Goal: Task Accomplishment & Management: Complete application form

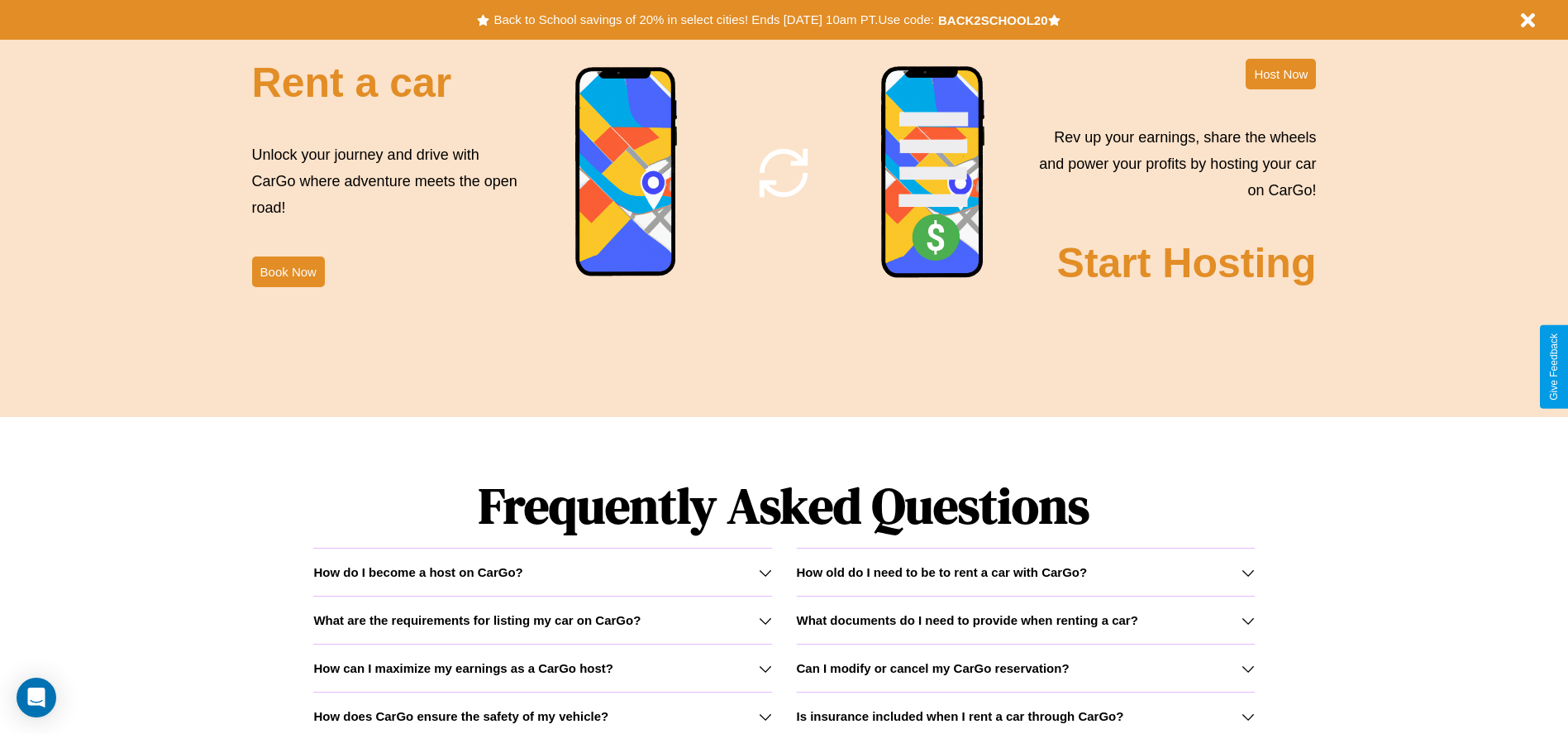
scroll to position [2373, 0]
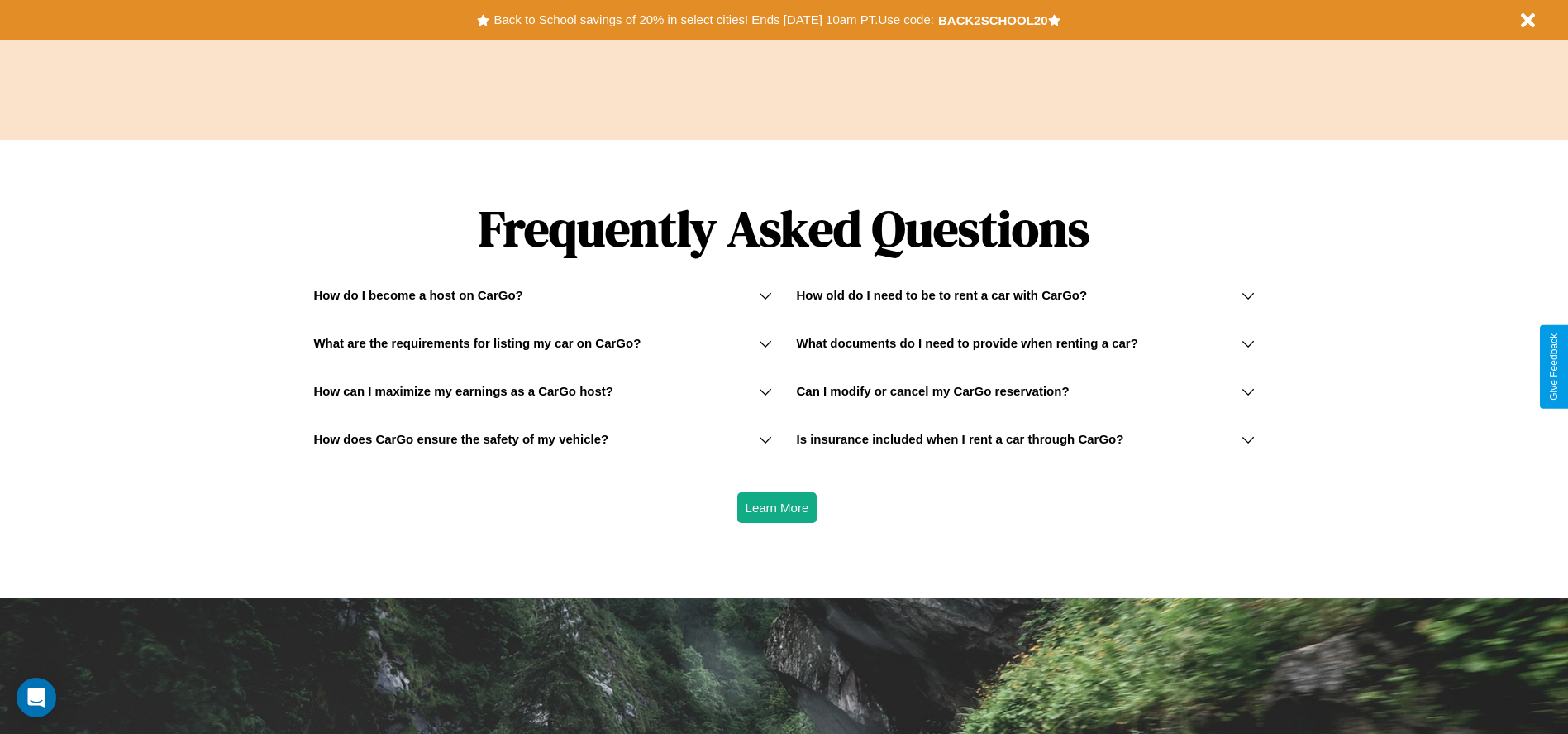
click at [542, 439] on h3 "How does CarGo ensure the safety of my vehicle?" at bounding box center [461, 439] width 295 height 14
click at [542, 391] on h3 "How can I maximize my earnings as a CarGo host?" at bounding box center [463, 391] width 300 height 14
click at [1248, 295] on icon at bounding box center [1248, 295] width 14 height 14
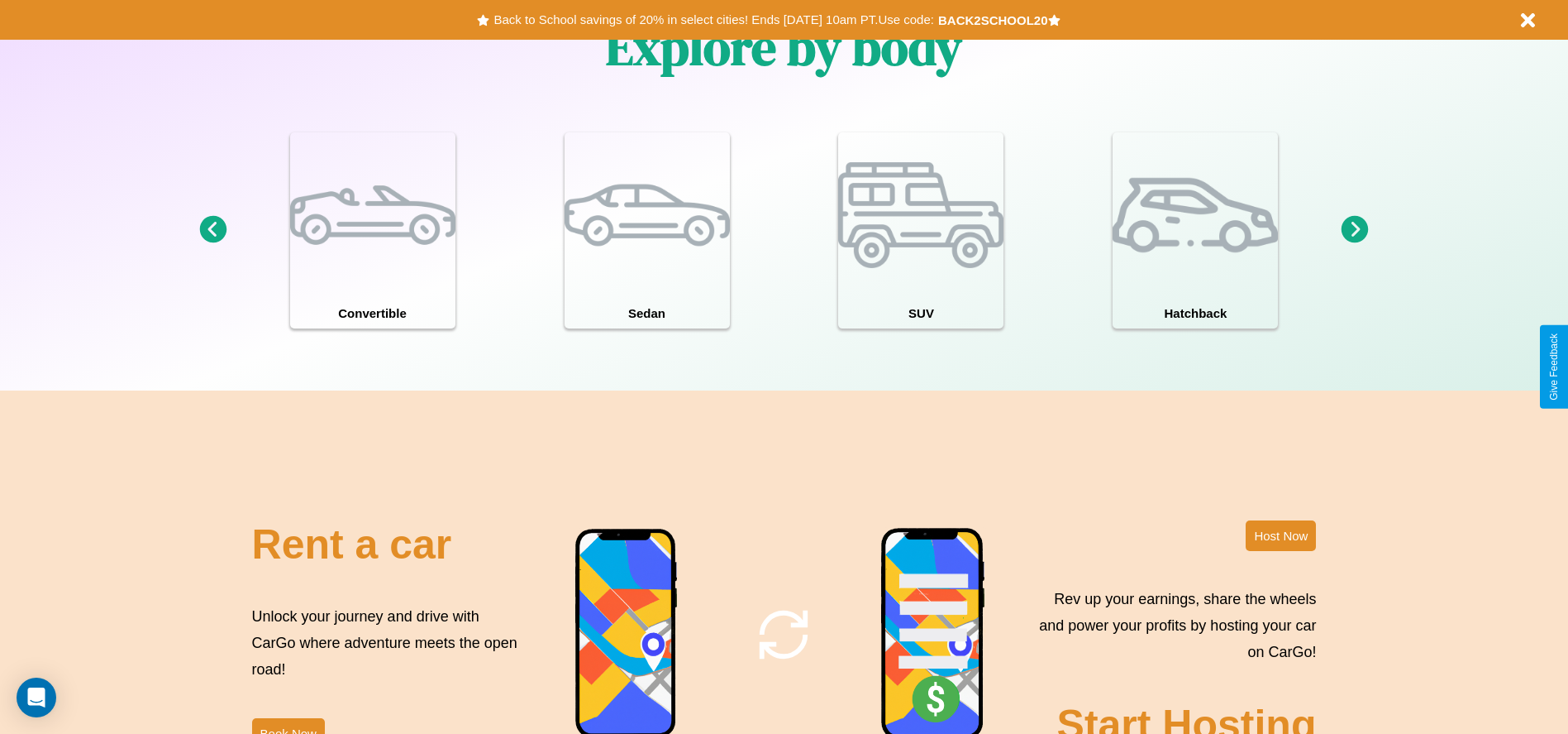
scroll to position [1444, 0]
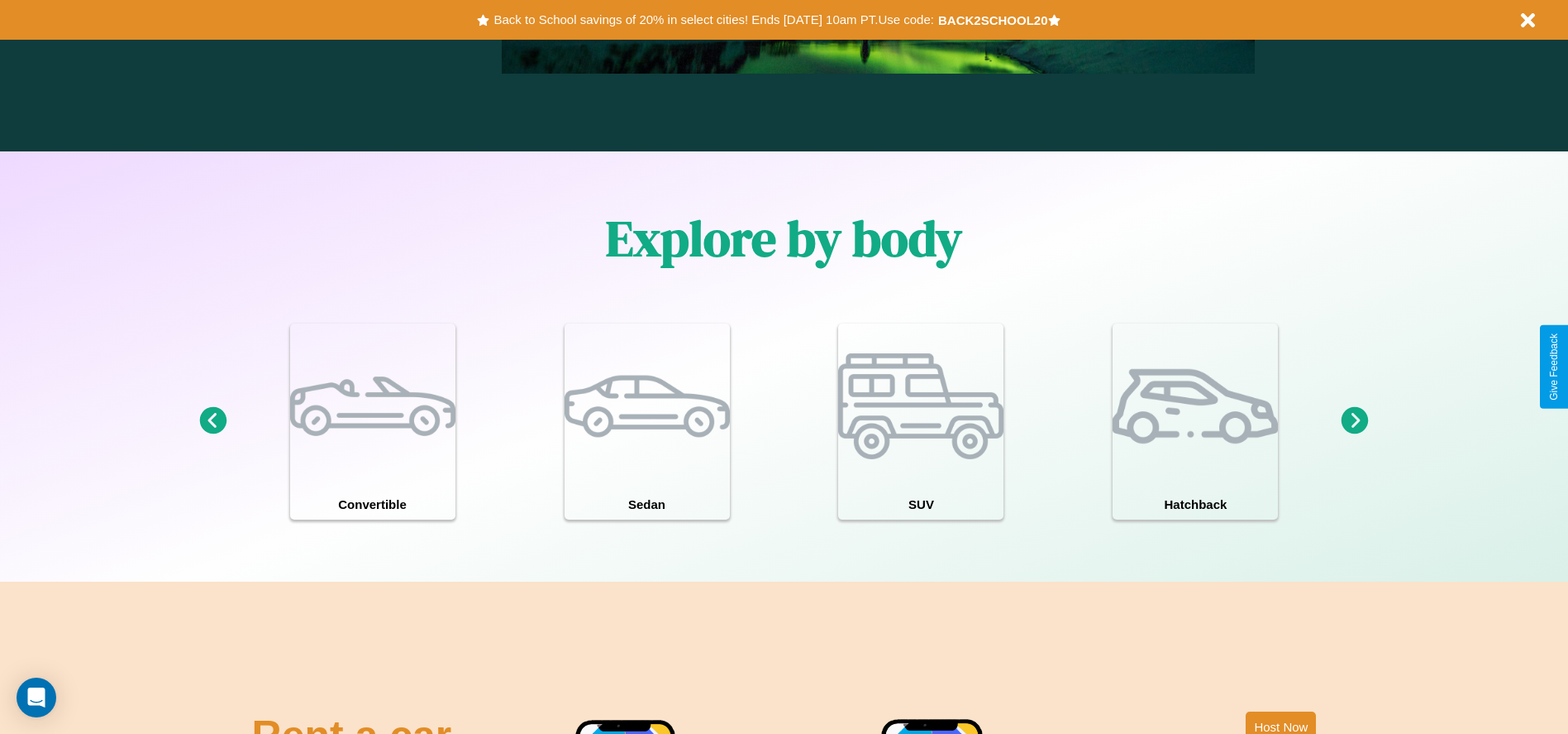
click at [1355, 421] on icon at bounding box center [1356, 421] width 27 height 27
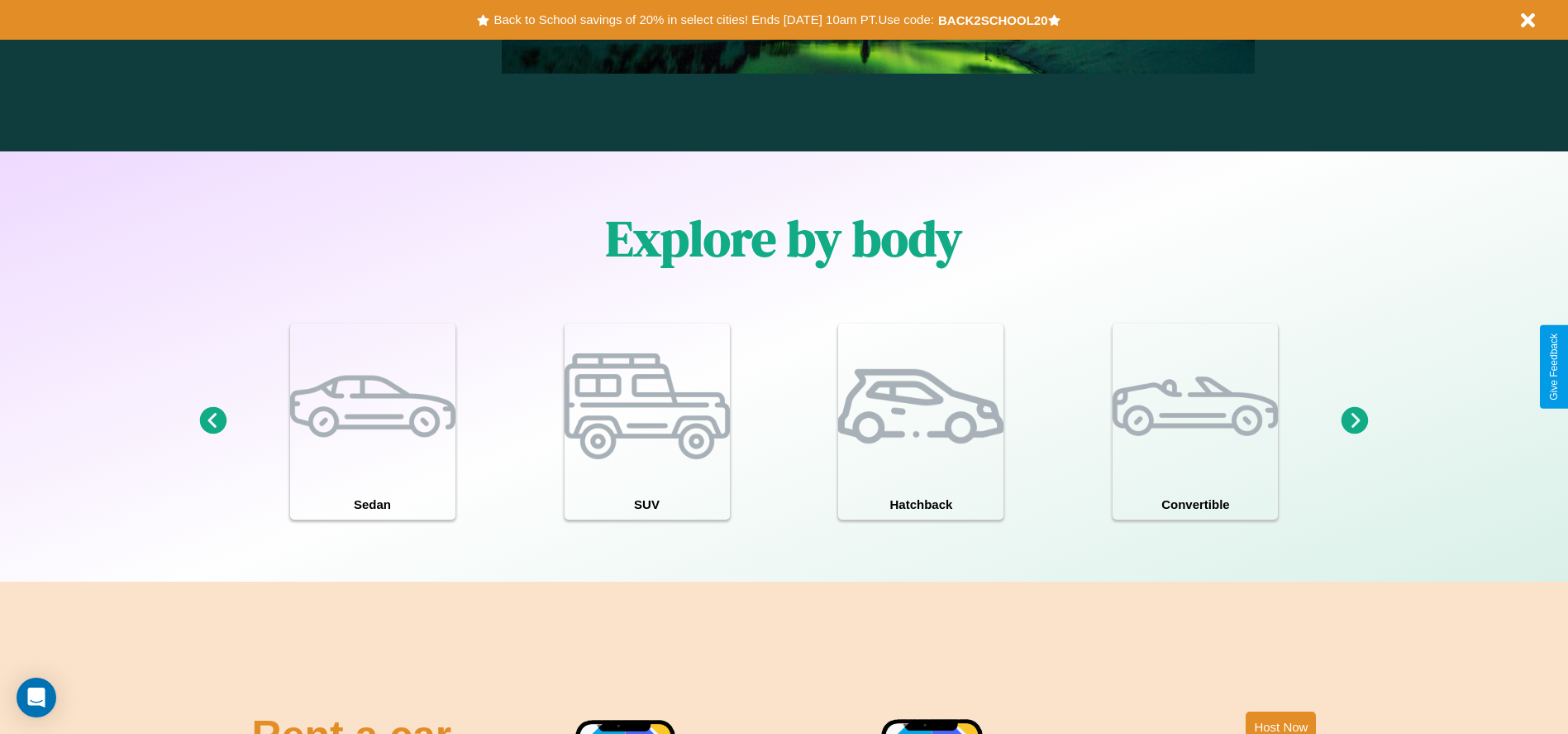
click at [1355, 421] on icon at bounding box center [1356, 421] width 27 height 27
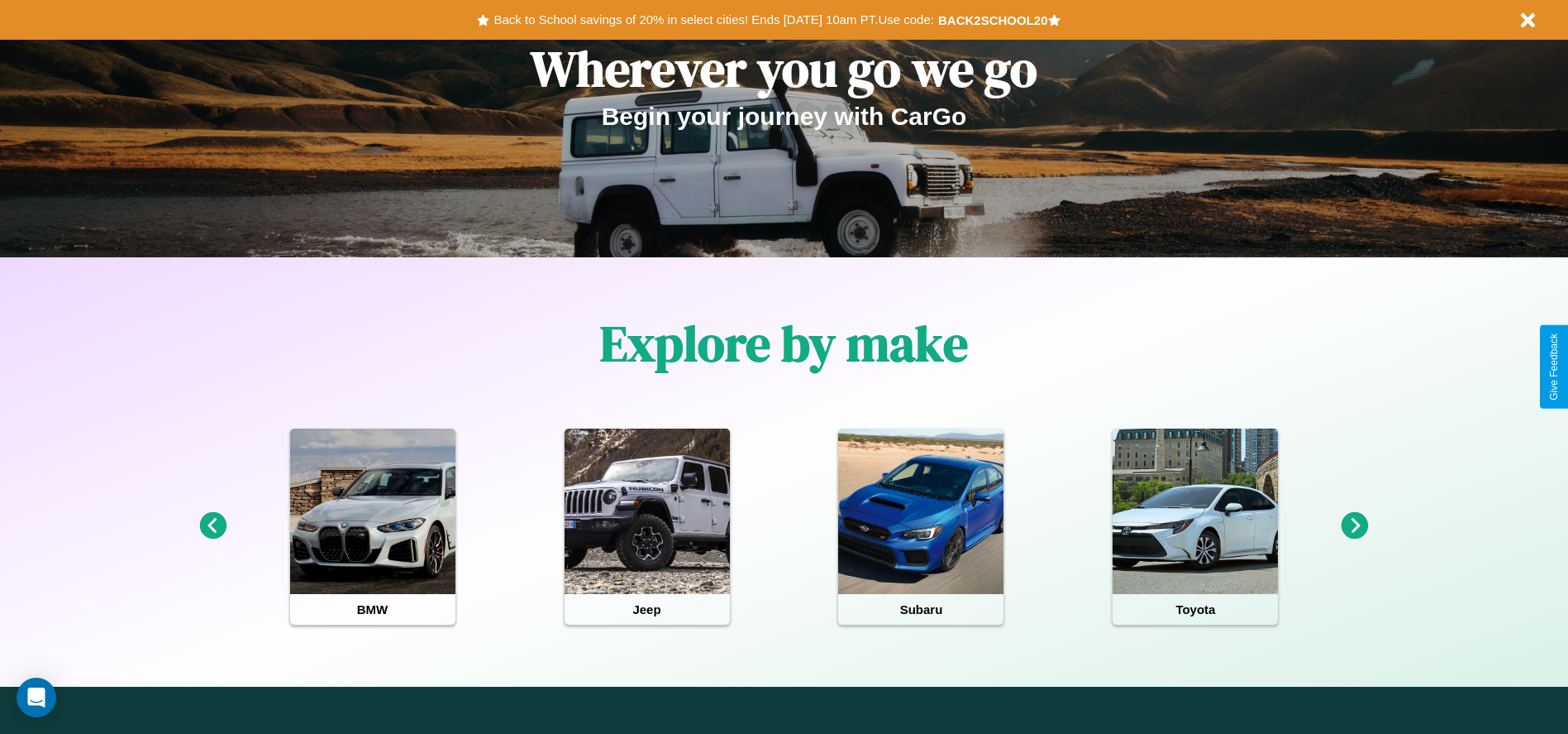
scroll to position [0, 0]
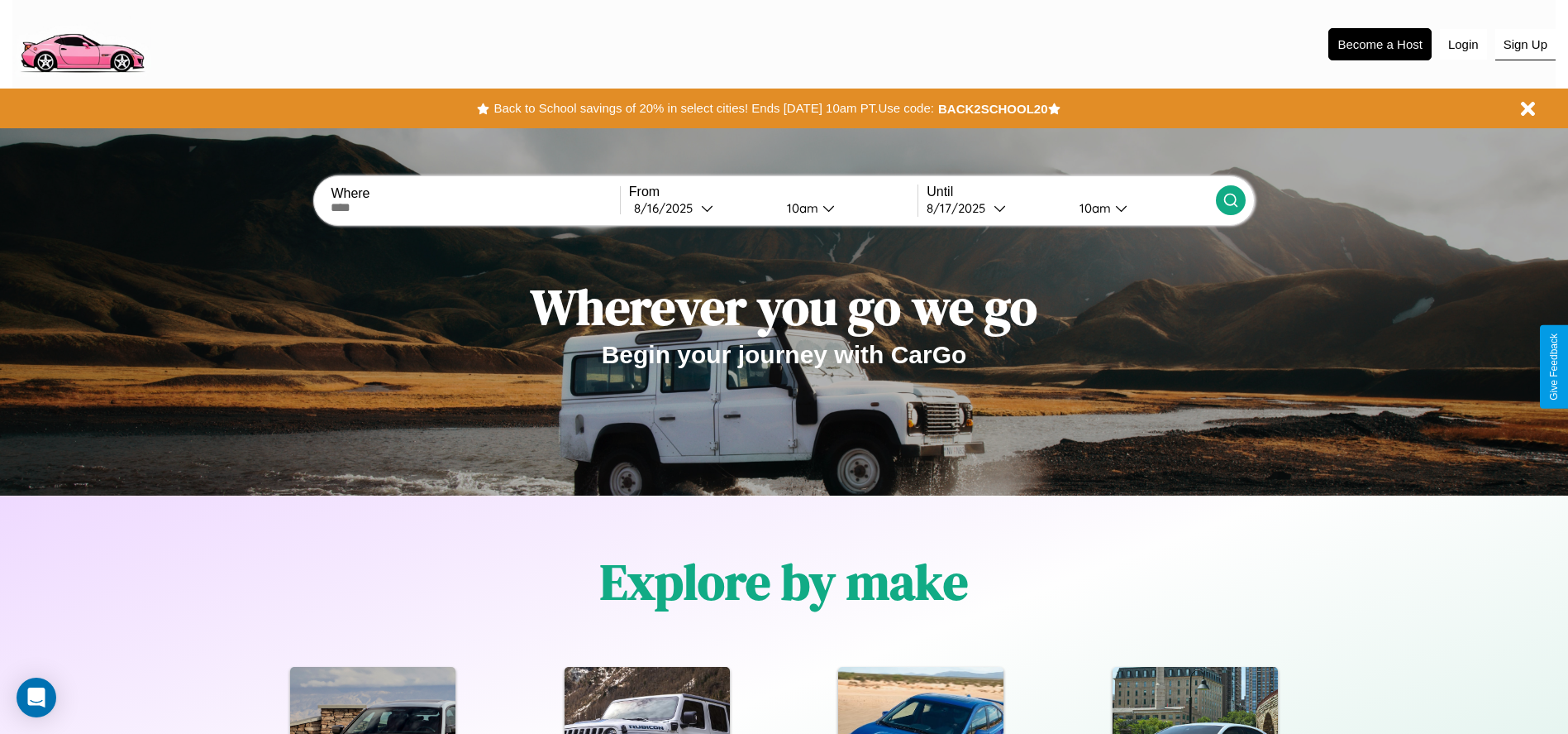
click at [1526, 44] on button "Sign Up" at bounding box center [1525, 44] width 60 height 32
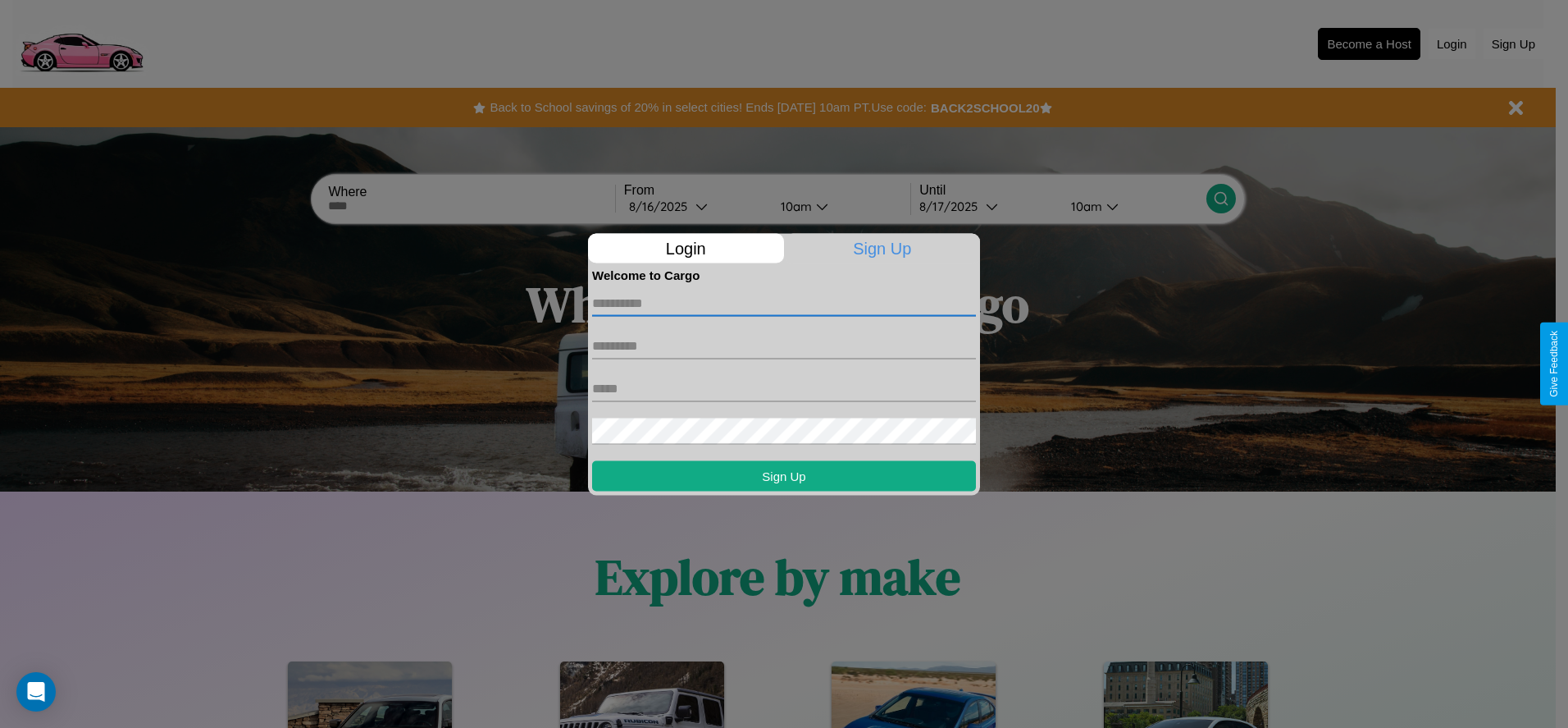
click at [784, 303] on input "text" at bounding box center [784, 302] width 384 height 26
type input "******"
click at [784, 346] on input "text" at bounding box center [784, 345] width 384 height 26
type input "********"
click at [784, 388] on input "text" at bounding box center [784, 388] width 384 height 26
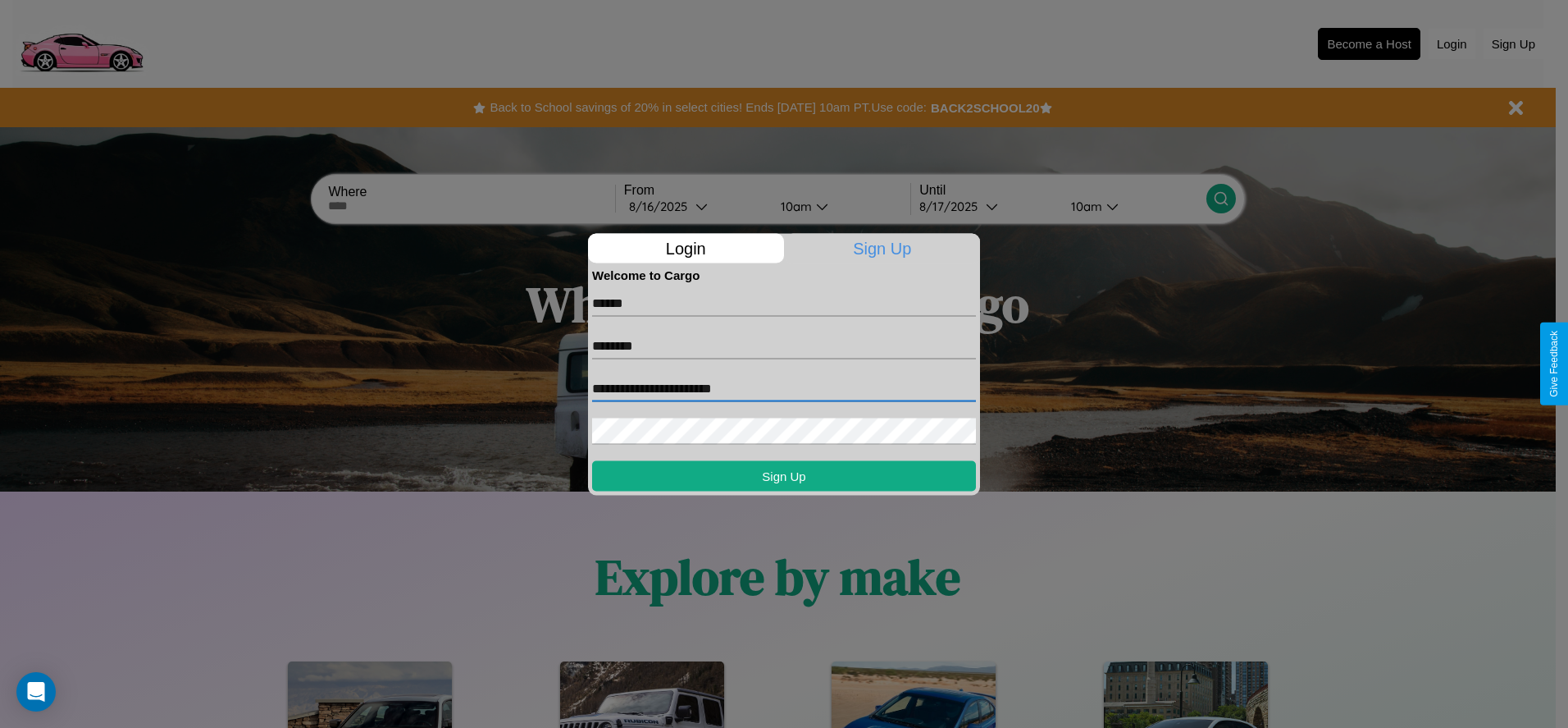
type input "**********"
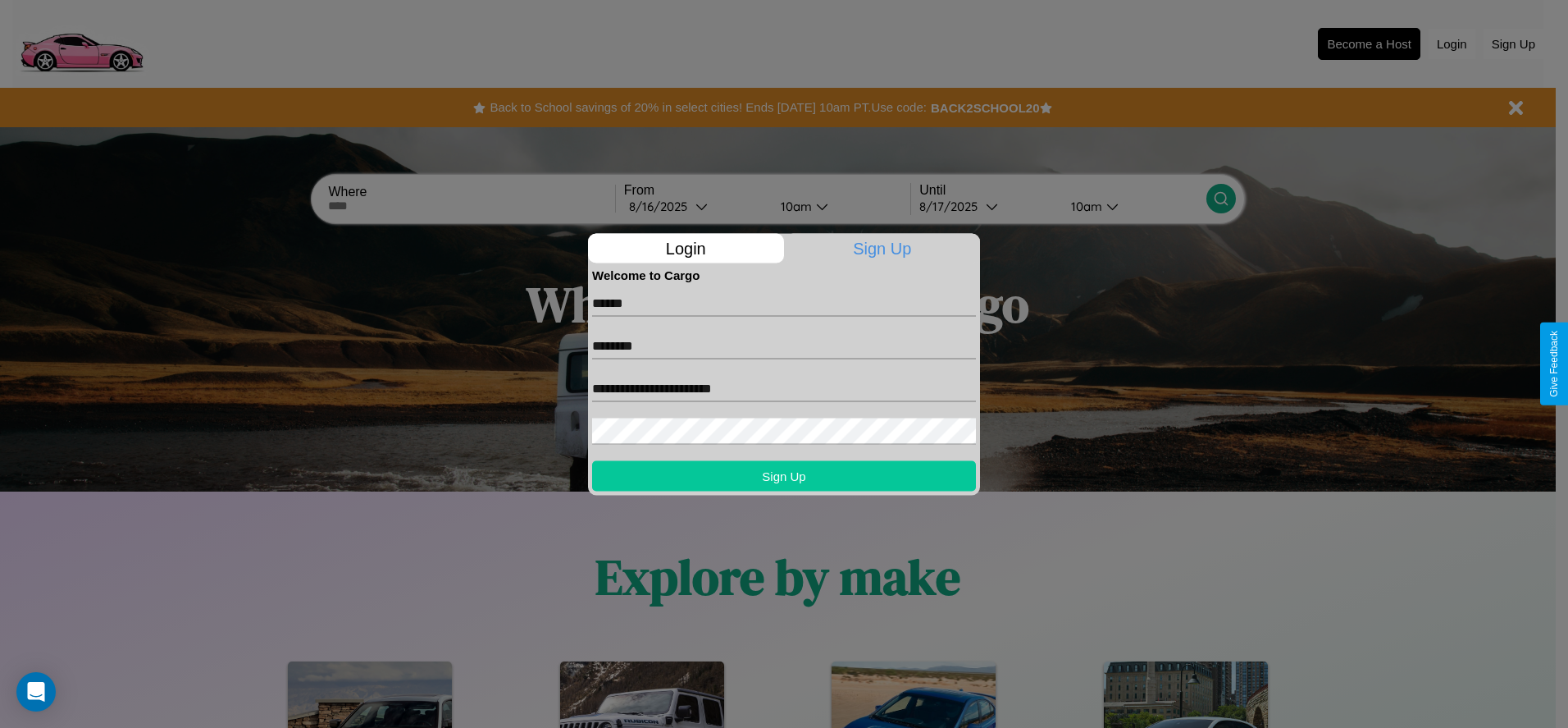
click at [784, 475] on button "Sign Up" at bounding box center [784, 475] width 384 height 30
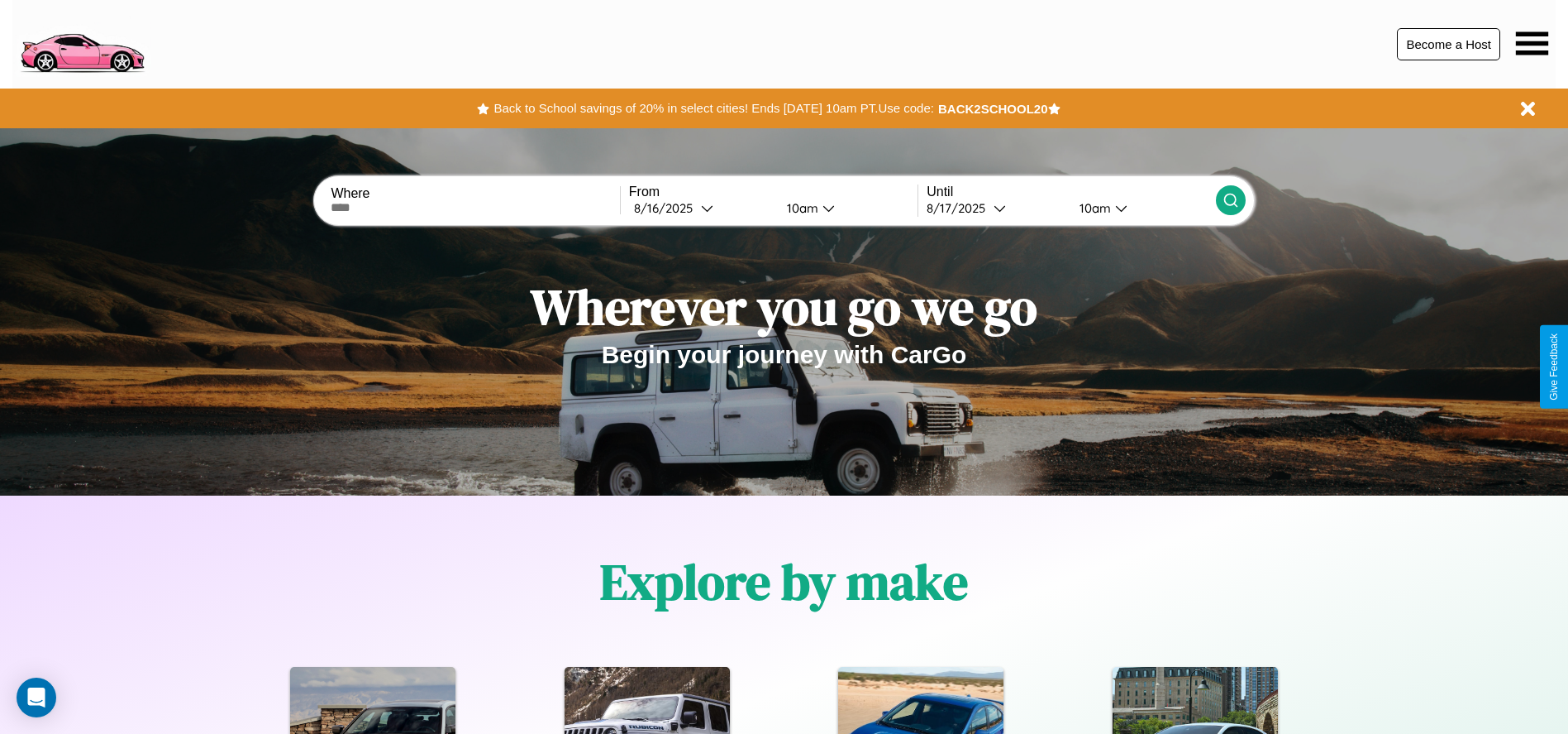
click at [1448, 44] on button "Become a Host" at bounding box center [1448, 44] width 104 height 32
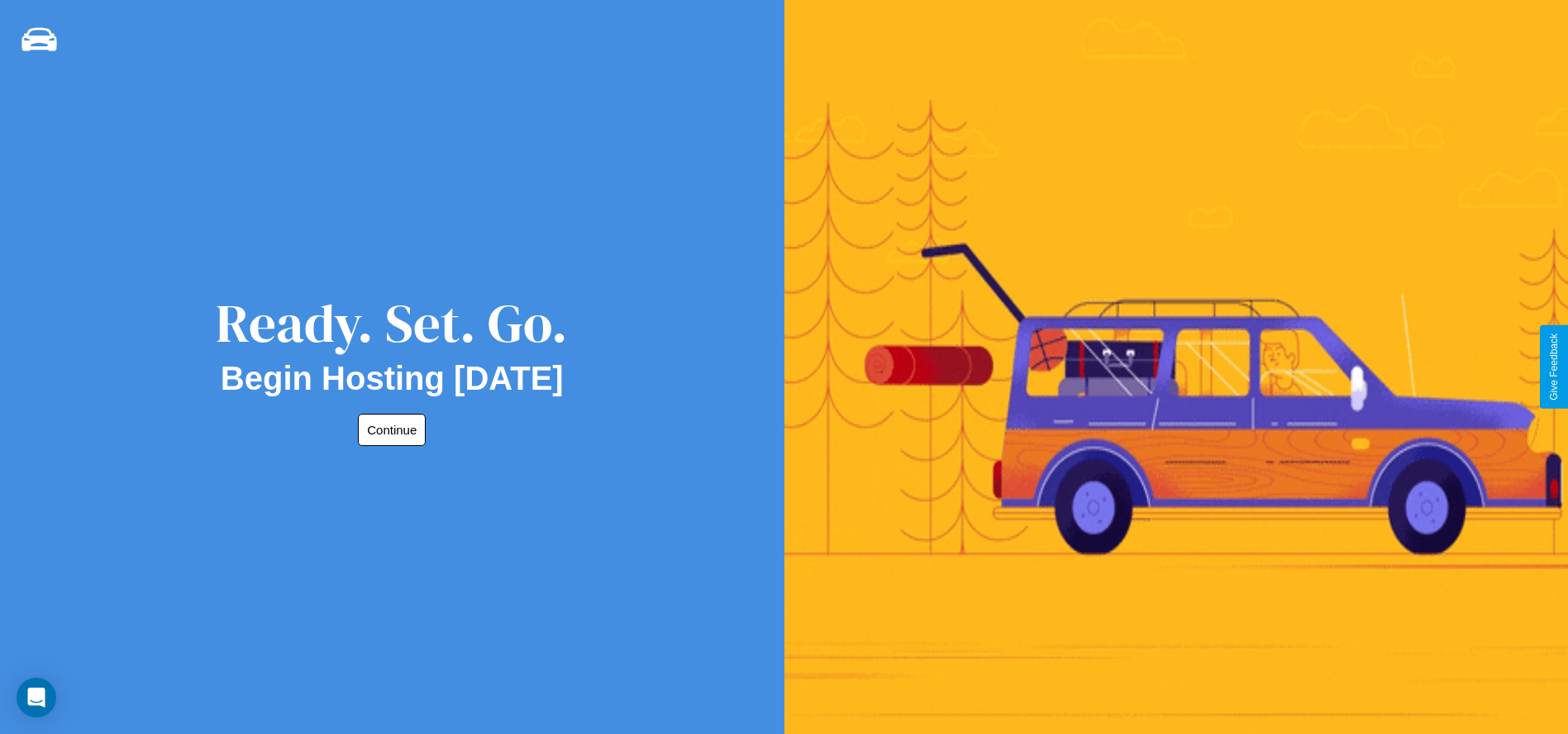
click at [389, 430] on button "Continue" at bounding box center [392, 430] width 68 height 32
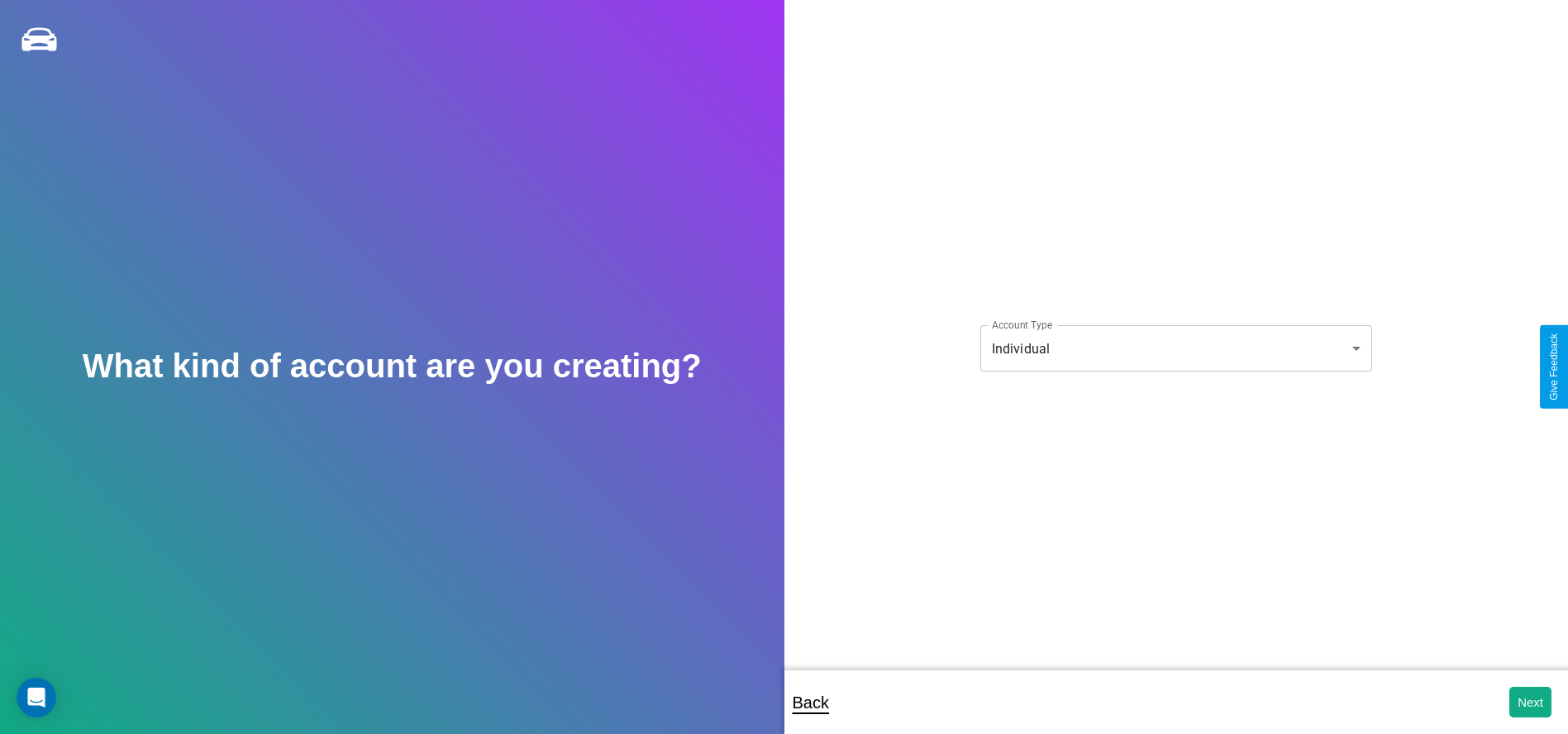
click at [1176, 349] on body "**********" at bounding box center [784, 377] width 1568 height 756
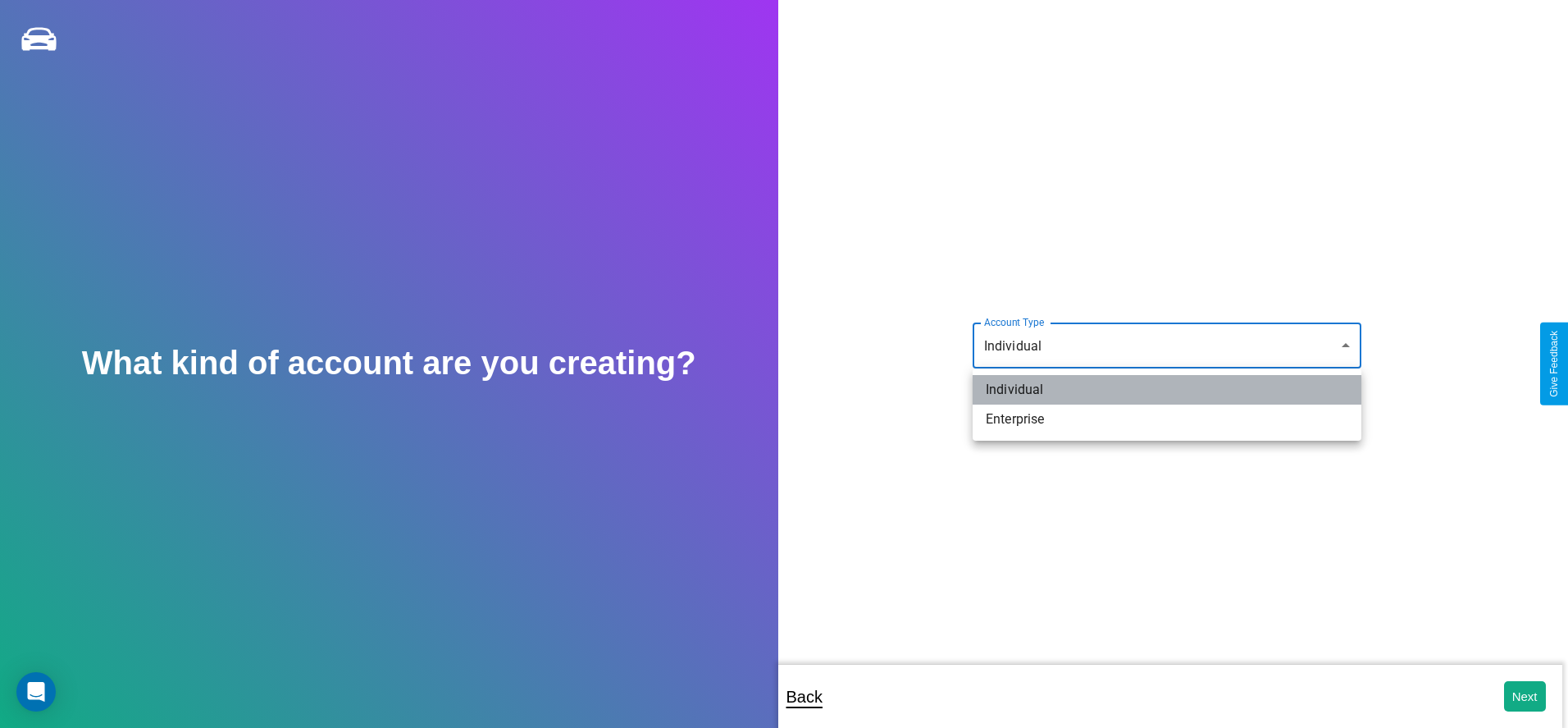
click at [1167, 389] on li "Individual" at bounding box center [1166, 389] width 388 height 29
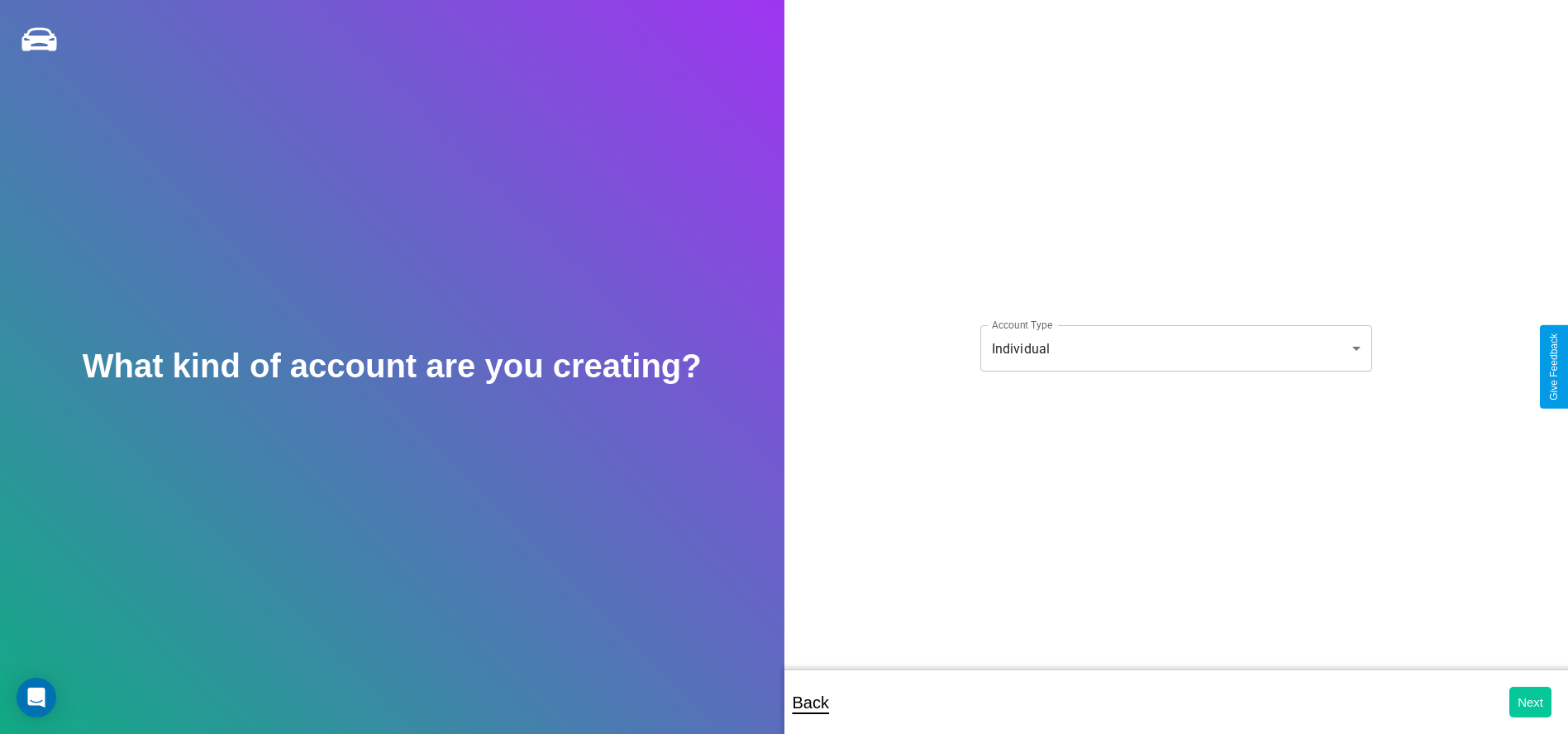
click at [1530, 702] on button "Next" at bounding box center [1530, 702] width 42 height 31
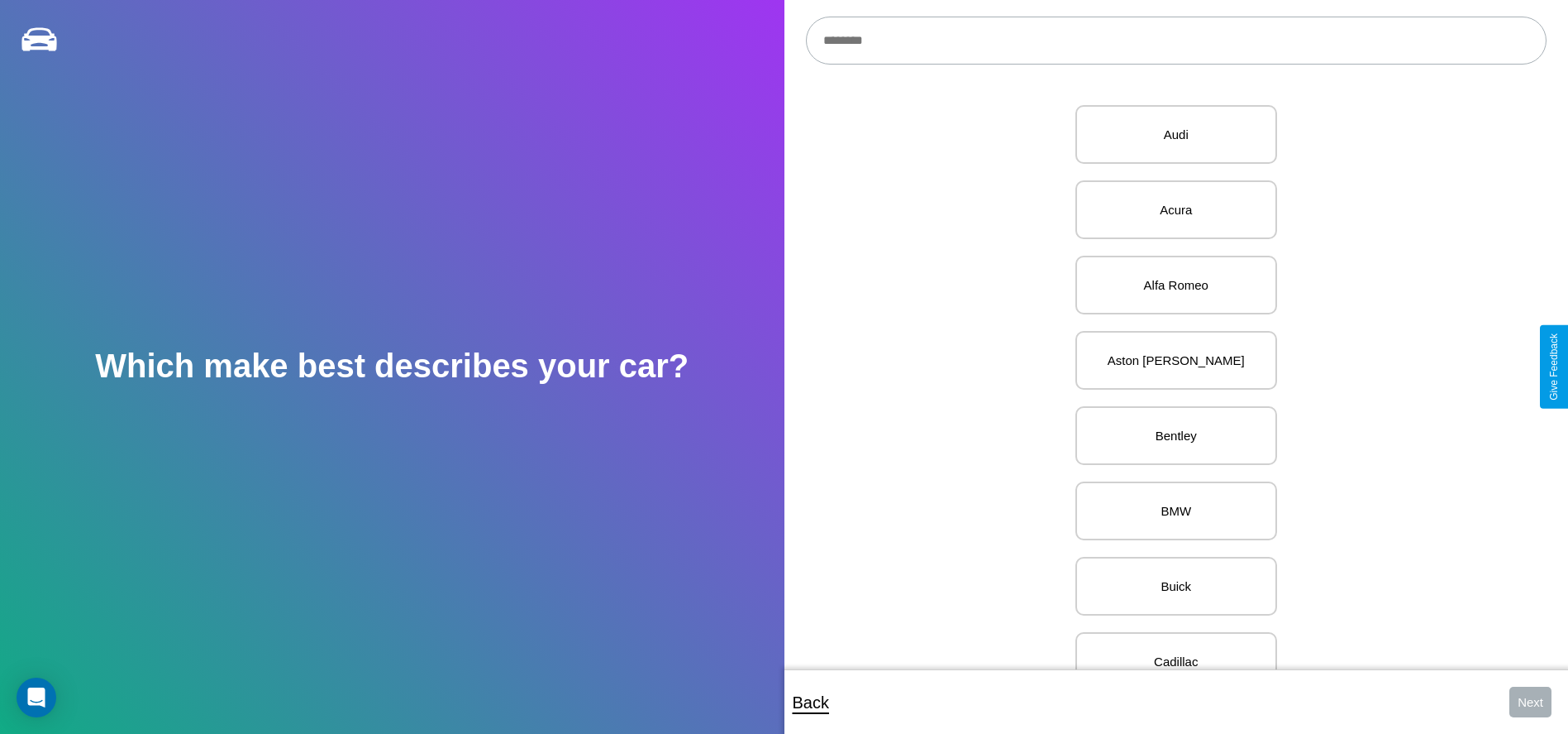
click at [1176, 41] on input "text" at bounding box center [1176, 40] width 741 height 48
type input "***"
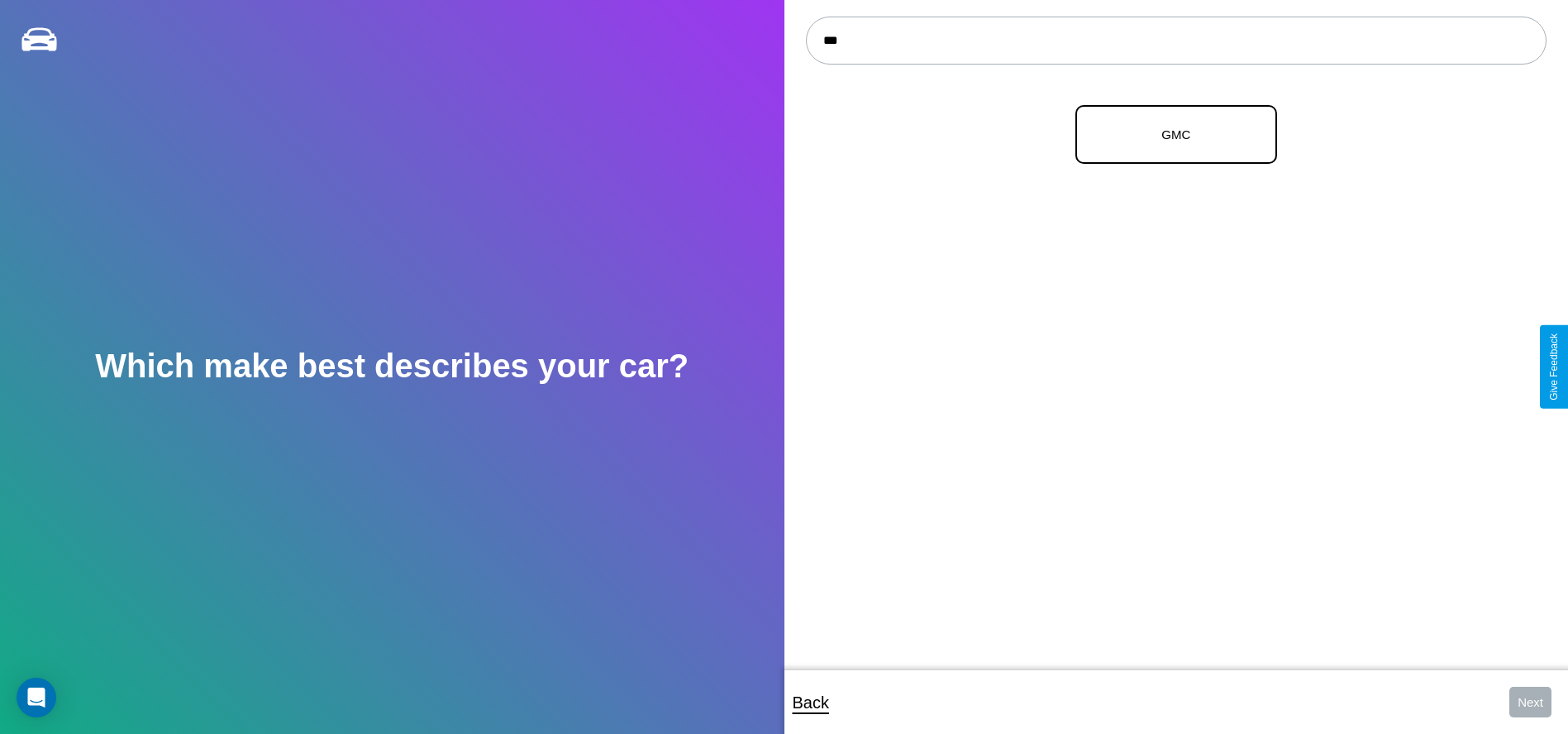
click at [1170, 135] on p "GMC" at bounding box center [1176, 134] width 166 height 23
click at [1530, 702] on button "Next" at bounding box center [1530, 702] width 42 height 31
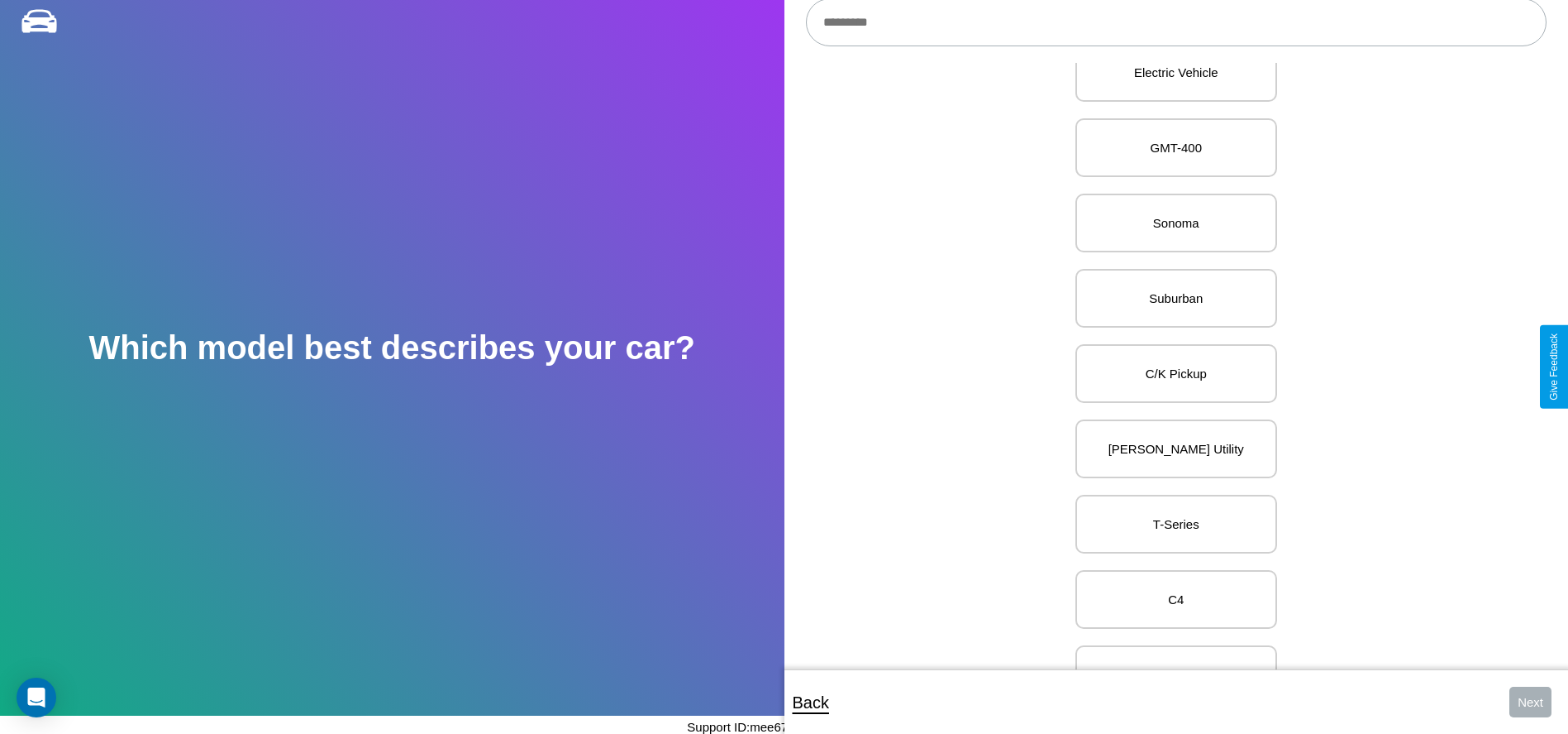
scroll to position [804, 0]
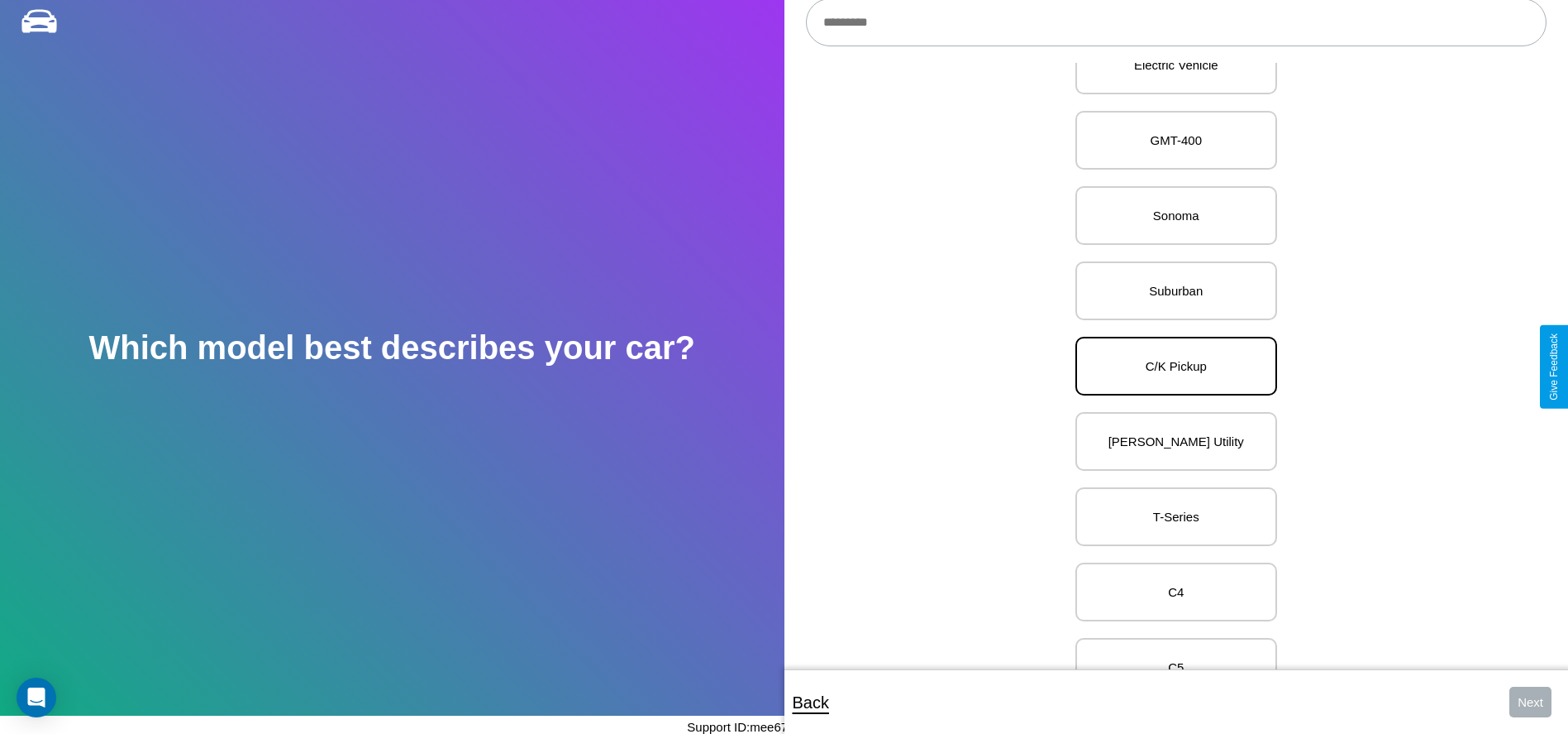
click at [1170, 367] on p "C/K Pickup" at bounding box center [1176, 366] width 166 height 23
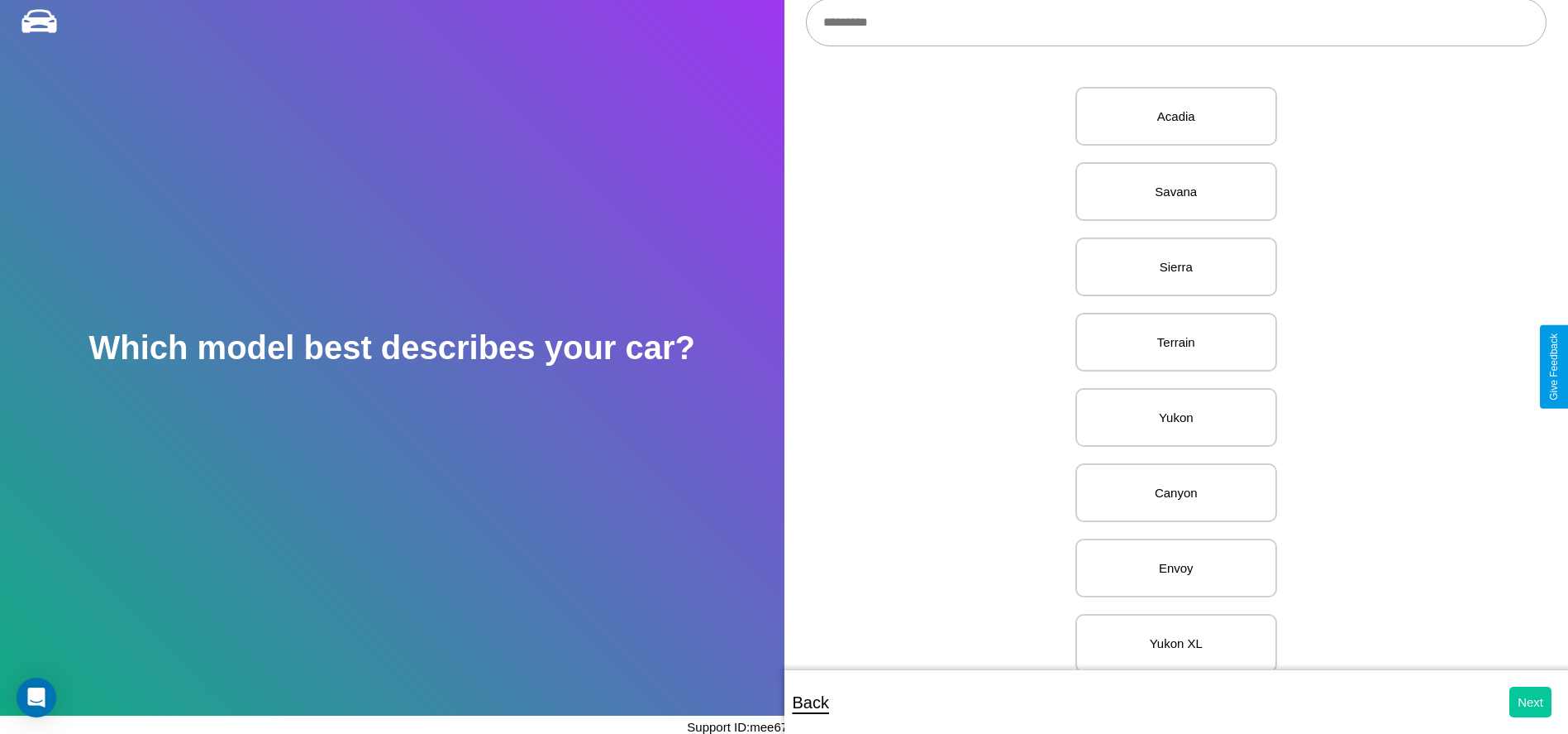
click at [1530, 702] on button "Next" at bounding box center [1530, 702] width 42 height 31
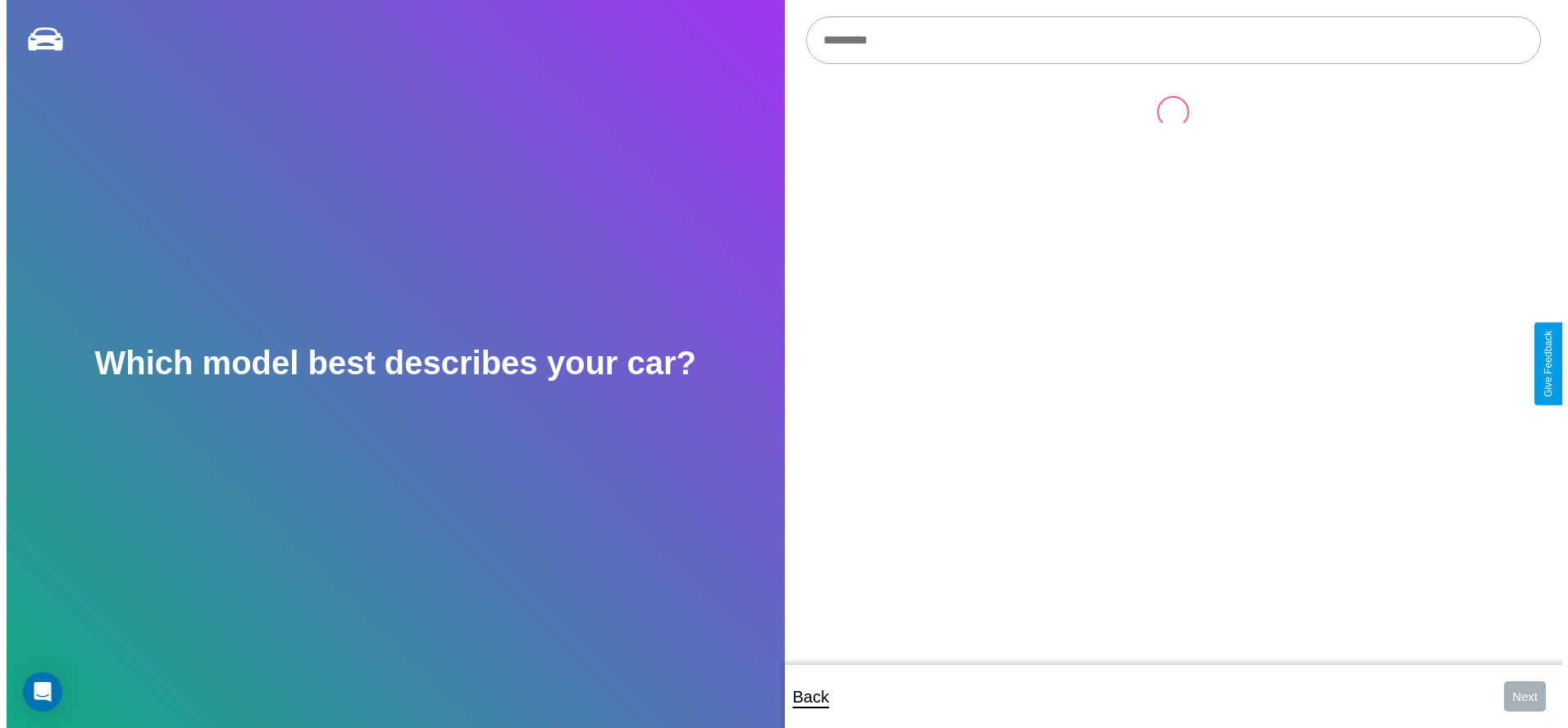
scroll to position [18, 0]
